Goal: Information Seeking & Learning: Learn about a topic

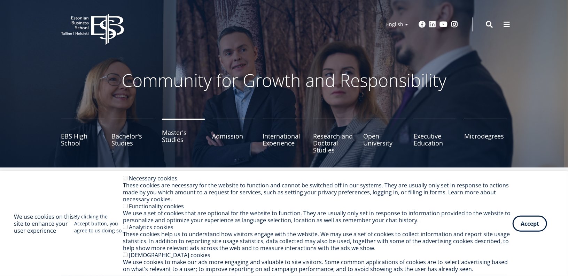
click at [178, 137] on link "Master's Studies" at bounding box center [183, 135] width 43 height 35
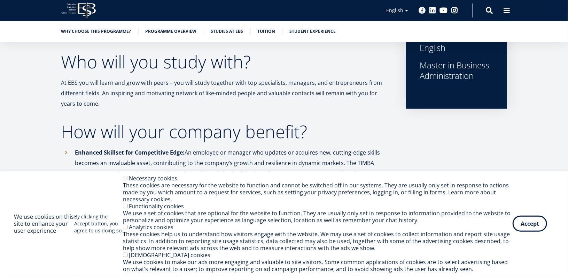
scroll to position [320, 0]
click at [521, 223] on button "Accept" at bounding box center [530, 222] width 34 height 16
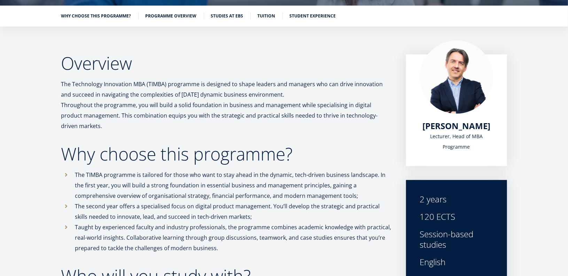
scroll to position [0, 0]
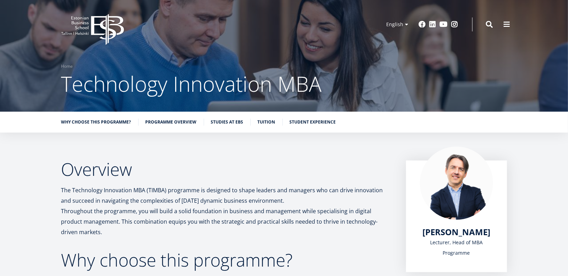
click at [101, 19] on icon "EBS Logo Created with Sketch." at bounding box center [92, 29] width 63 height 31
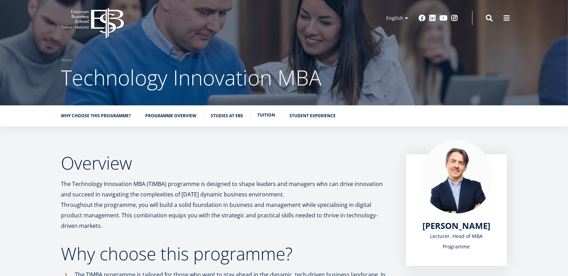
click at [272, 115] on link "Tuition" at bounding box center [267, 114] width 18 height 7
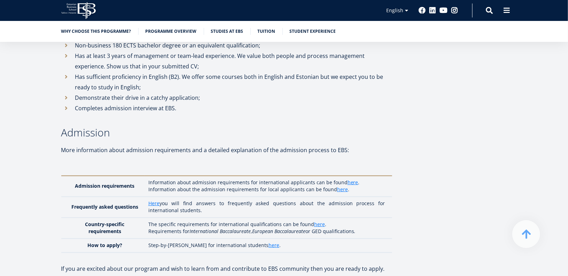
scroll to position [1533, 0]
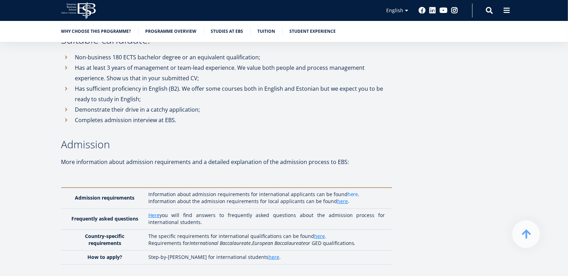
click at [348, 191] on link "here" at bounding box center [353, 194] width 11 height 7
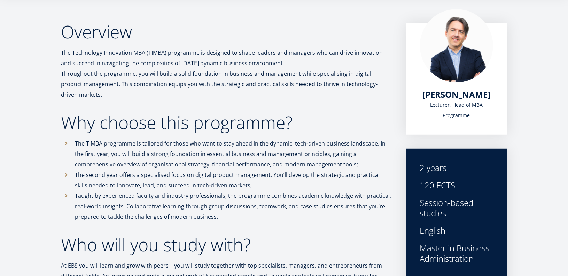
scroll to position [138, 0]
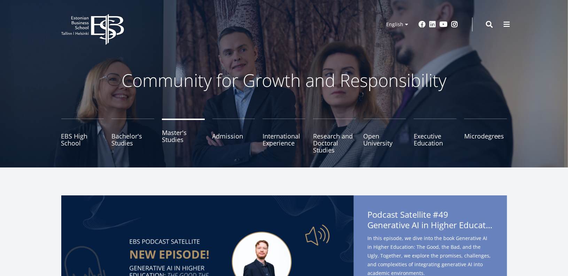
click at [176, 137] on link "Master's Studies" at bounding box center [183, 135] width 43 height 35
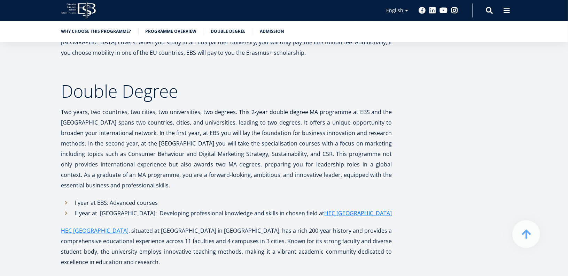
scroll to position [1591, 0]
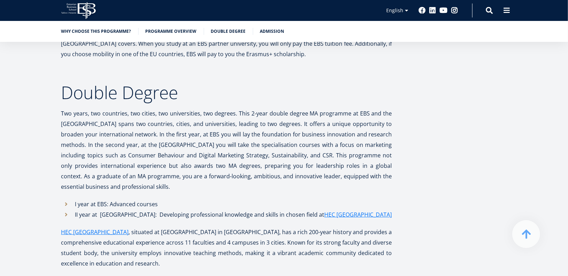
click at [105, 108] on p "Two years, two countries, two cities, two universities, two degrees. This 2-yea…" at bounding box center [226, 150] width 331 height 84
click at [196, 140] on p "Two years, two countries, two cities, two universities, two degrees. This 2-yea…" at bounding box center [226, 150] width 331 height 84
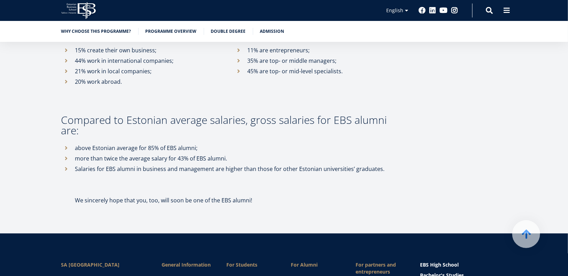
scroll to position [3908, 0]
